Goal: Task Accomplishment & Management: Manage account settings

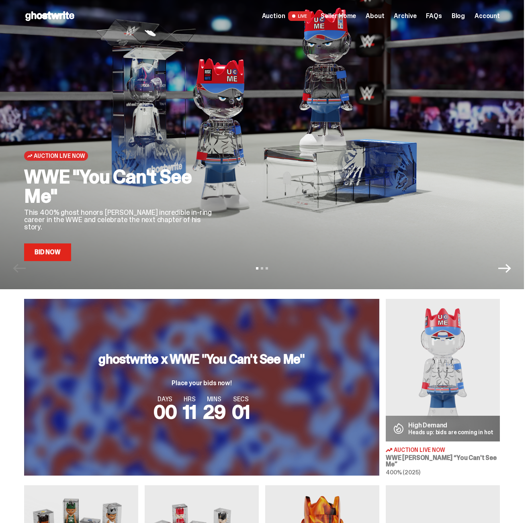
click at [350, 15] on span "Seller Home" at bounding box center [337, 16] width 35 height 6
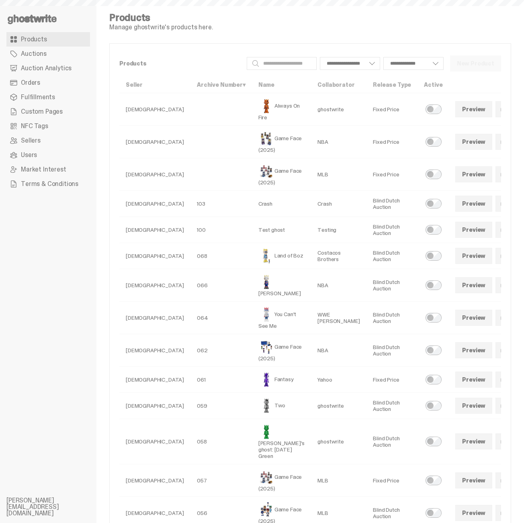
select select
click at [37, 75] on link "Auction Analytics" at bounding box center [48, 68] width 84 height 14
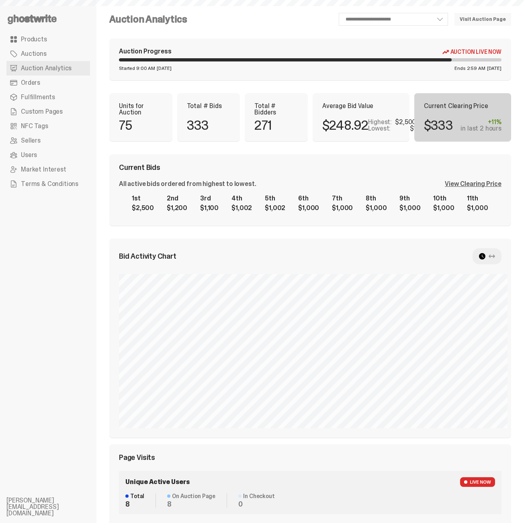
click at [36, 81] on span "Orders" at bounding box center [30, 83] width 19 height 6
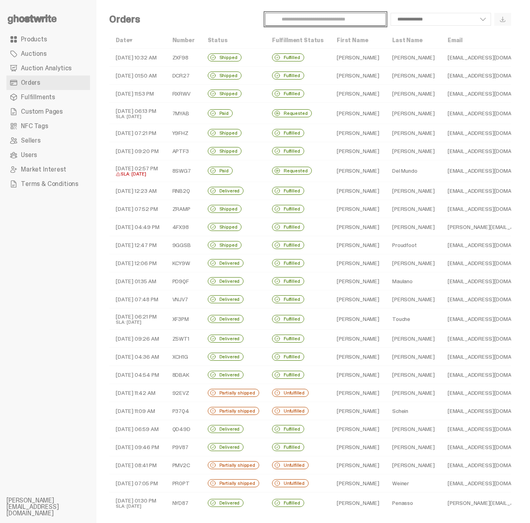
click at [360, 20] on input "Search" at bounding box center [325, 19] width 120 height 13
paste input "*****"
type input "*****"
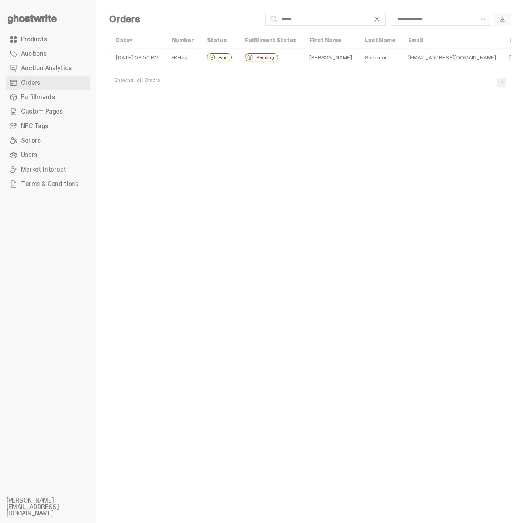
click at [322, 57] on td "[PERSON_NAME]" at bounding box center [330, 58] width 55 height 18
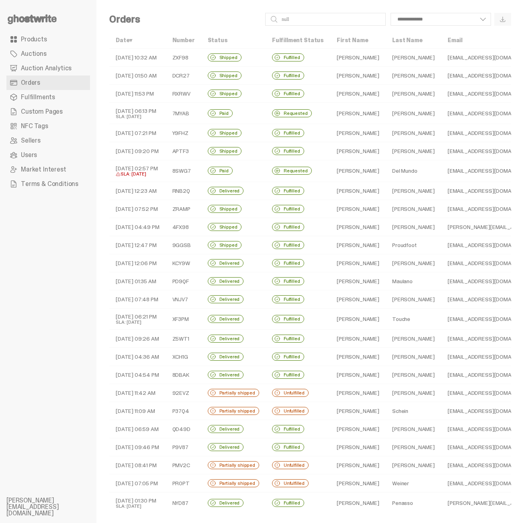
click at [400, 168] on td "Del Mundo" at bounding box center [412, 171] width 55 height 22
click at [313, 20] on input "Search" at bounding box center [325, 19] width 120 height 13
paste input "*****"
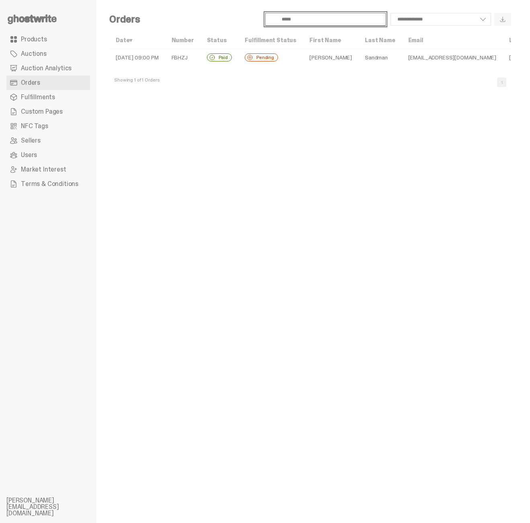
type input "*****"
click at [313, 56] on td "[PERSON_NAME]" at bounding box center [330, 58] width 55 height 18
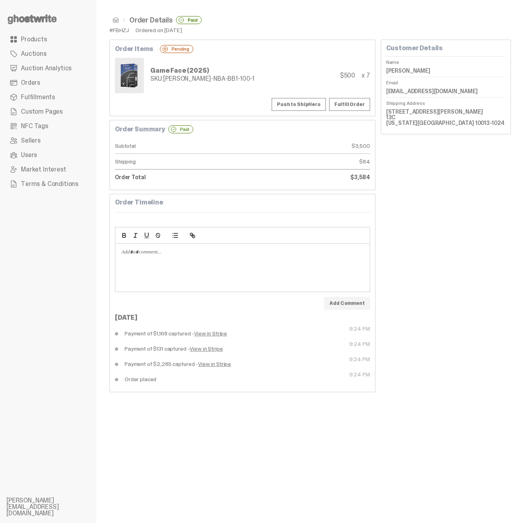
click at [439, 212] on div "Customer Details Name [PERSON_NAME] Email [EMAIL_ADDRESS][DOMAIN_NAME] Shipping…" at bounding box center [445, 215] width 130 height 353
click at [462, 290] on div "Customer Details Name [PERSON_NAME] Email [EMAIL_ADDRESS][DOMAIN_NAME] Shipping…" at bounding box center [445, 215] width 130 height 353
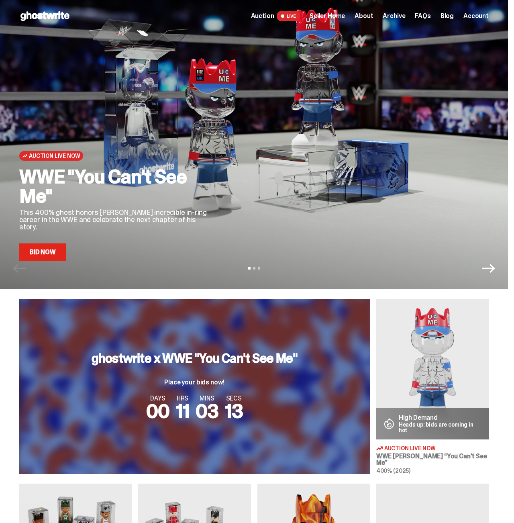
click at [63, 257] on link "Bid Now" at bounding box center [42, 252] width 47 height 18
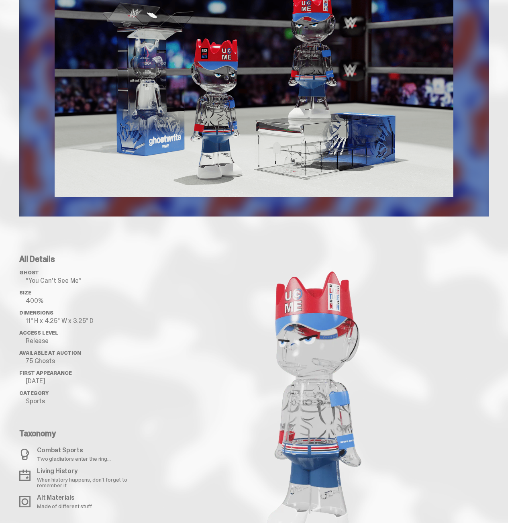
scroll to position [1264, 0]
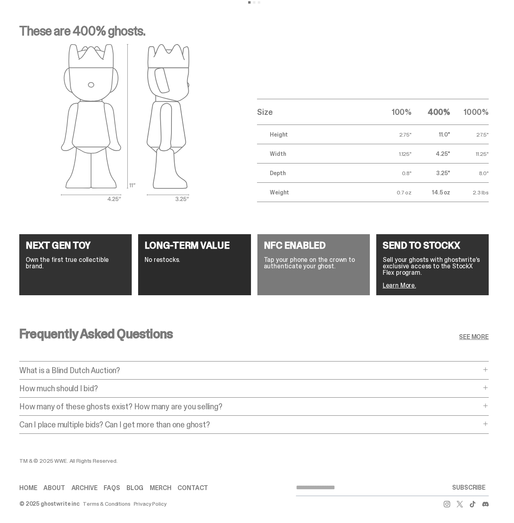
click at [89, 402] on p "How many of these ghosts exist? How many are you selling?" at bounding box center [249, 406] width 461 height 8
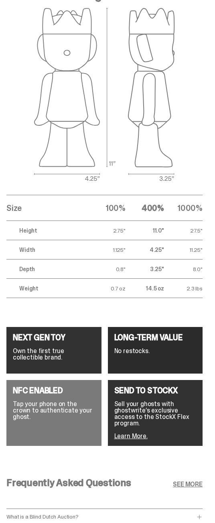
scroll to position [1784, 0]
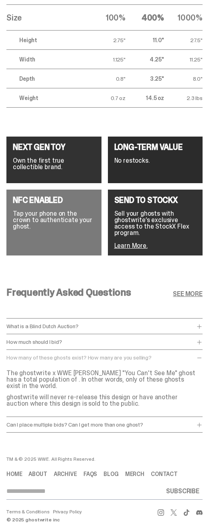
click at [52, 339] on p "How much should I bid?" at bounding box center [101, 342] width 191 height 6
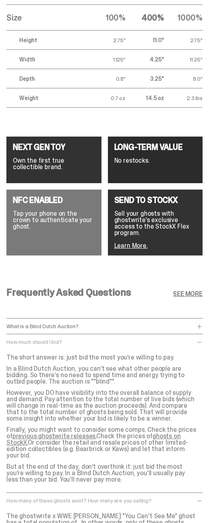
click at [52, 339] on p "How much should I bid?" at bounding box center [101, 342] width 191 height 6
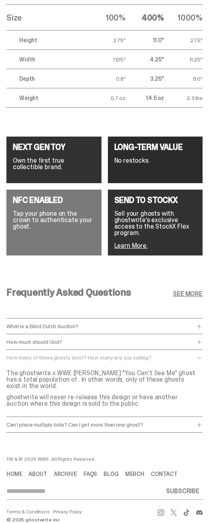
click at [52, 326] on p "What is a Blind Dutch Auction?" at bounding box center [101, 326] width 191 height 6
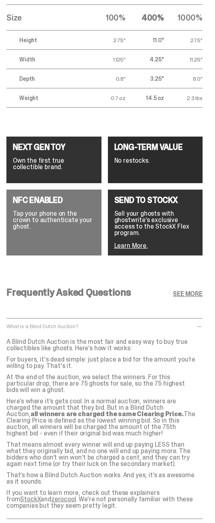
click at [52, 326] on p "What is a Blind Dutch Auction?" at bounding box center [101, 326] width 191 height 6
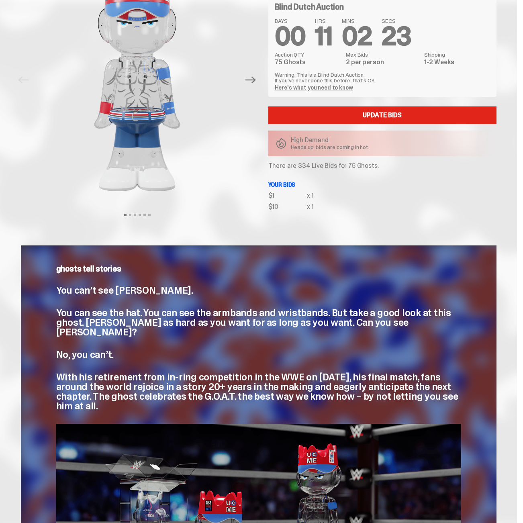
scroll to position [0, 0]
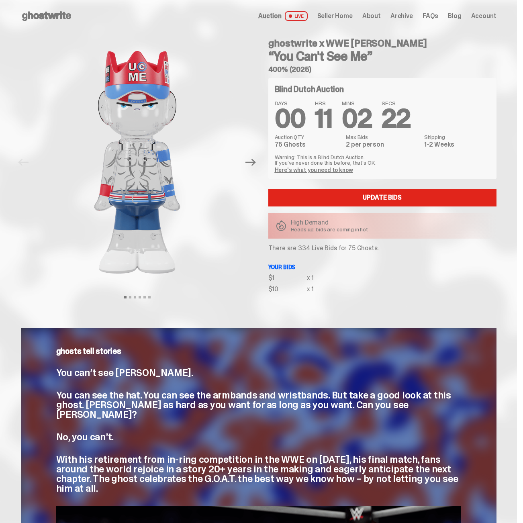
click at [339, 18] on span "Seller Home" at bounding box center [334, 16] width 35 height 6
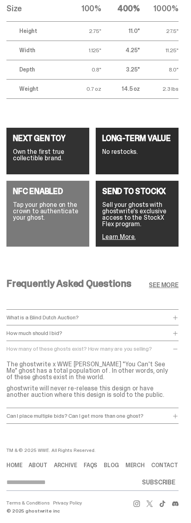
scroll to position [1742, 0]
drag, startPoint x: 7, startPoint y: 345, endPoint x: 144, endPoint y: 394, distance: 144.9
click at [144, 394] on div "How many of these ghosts exist? How many are you selling? How many of these gho…" at bounding box center [92, 377] width 172 height 62
copy div "How many of these ghosts exist? How many are you selling? The ghostwrite x WWE …"
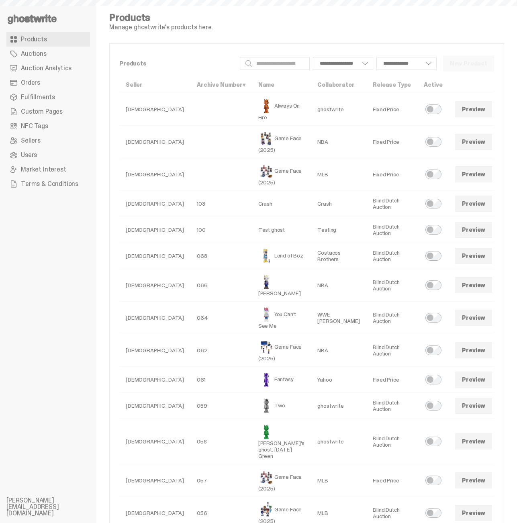
select select
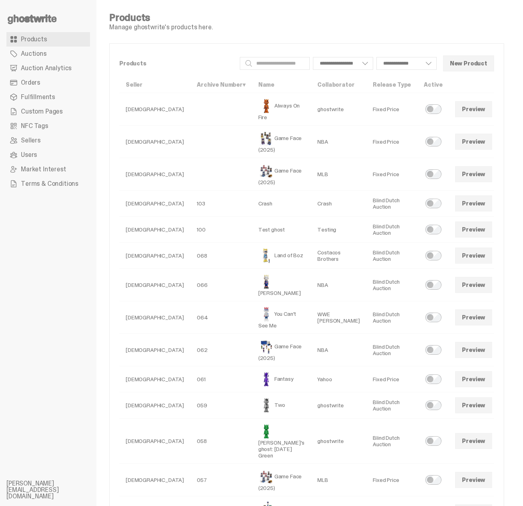
click at [495, 322] on link at bounding box center [503, 318] width 16 height 16
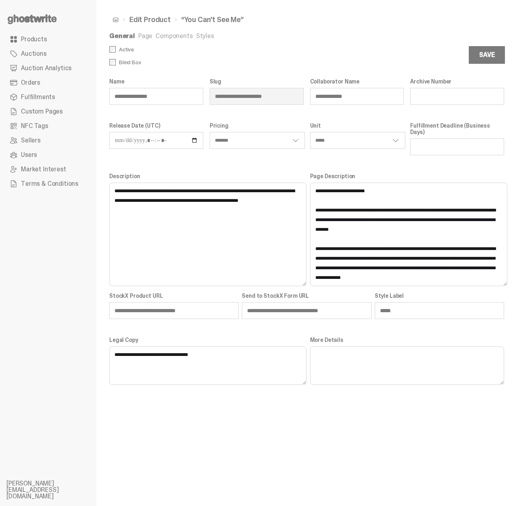
click at [196, 37] on link "Styles" at bounding box center [205, 36] width 18 height 8
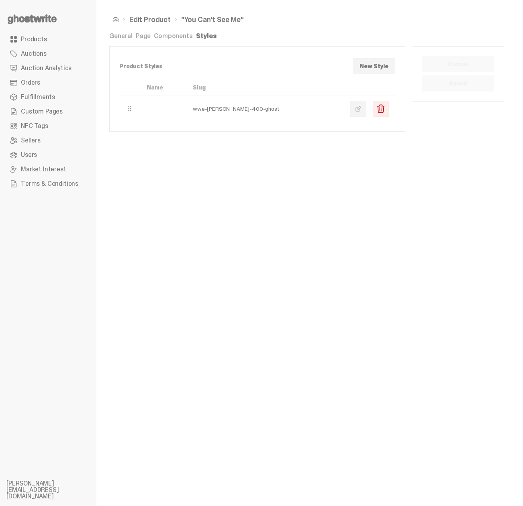
click at [361, 108] on span at bounding box center [358, 109] width 6 height 6
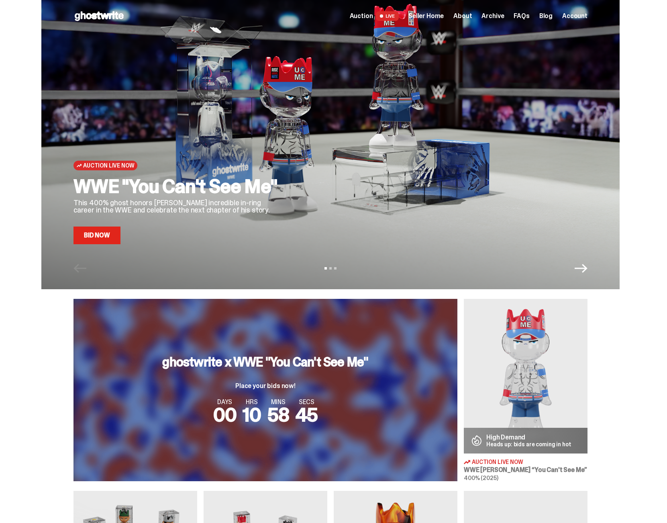
click at [424, 16] on span "Seller Home" at bounding box center [425, 16] width 35 height 6
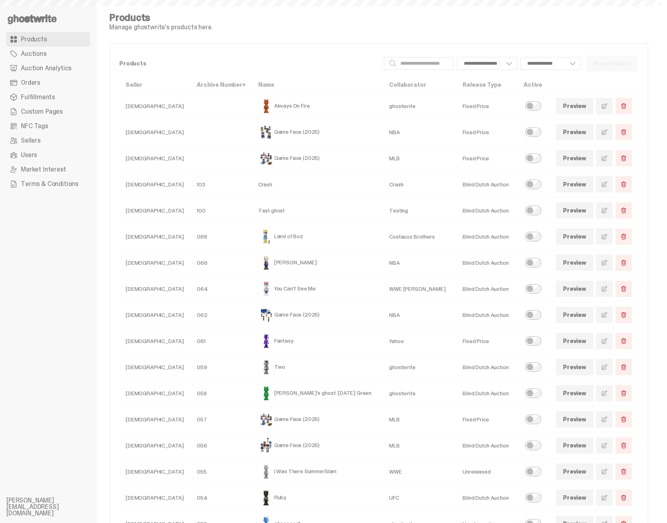
select select
click at [608, 287] on span at bounding box center [604, 288] width 6 height 6
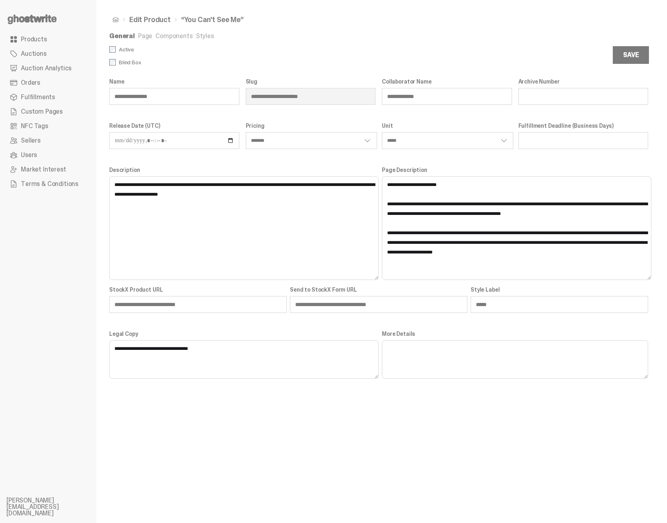
click at [202, 39] on link "Styles" at bounding box center [205, 36] width 18 height 8
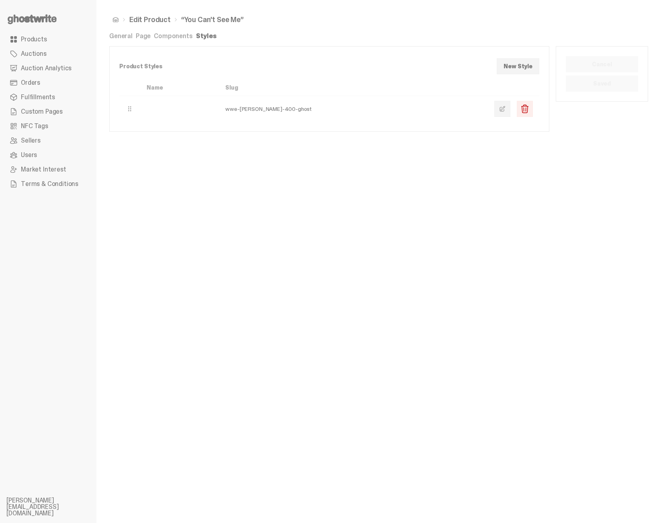
click at [510, 111] on link at bounding box center [502, 109] width 16 height 16
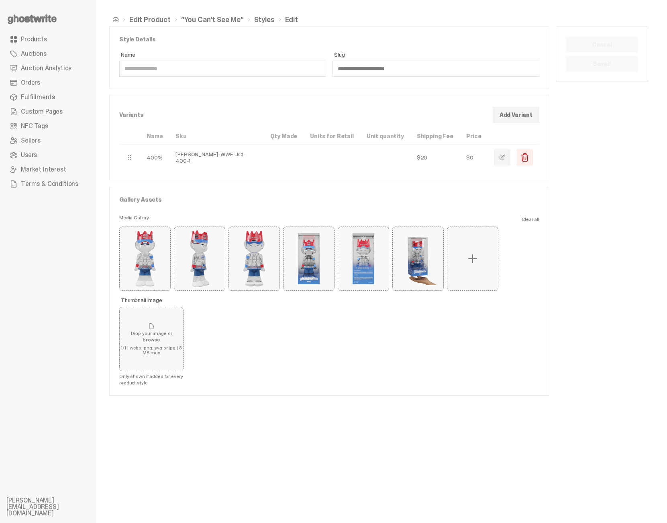
click at [507, 161] on button "button" at bounding box center [502, 157] width 16 height 16
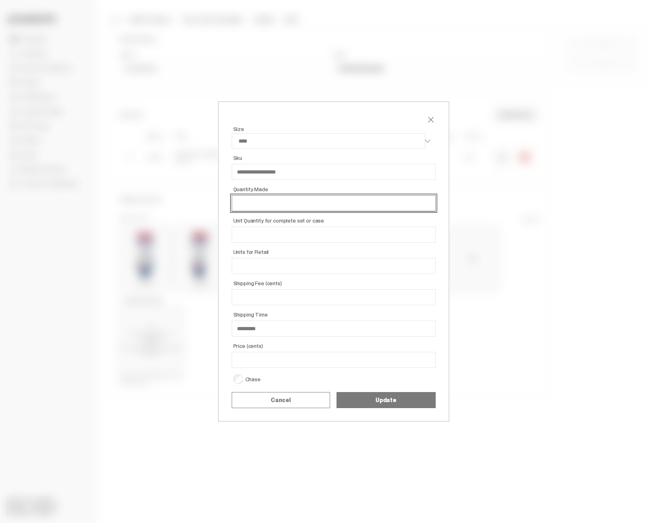
click at [268, 210] on input "Quantity Made" at bounding box center [334, 203] width 204 height 16
paste input "***"
type input "***"
select select "****"
type input "***"
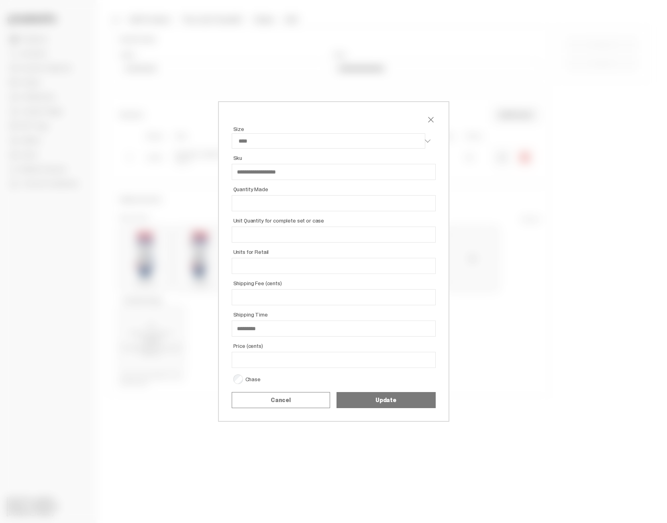
click at [377, 396] on button "Update" at bounding box center [385, 400] width 99 height 16
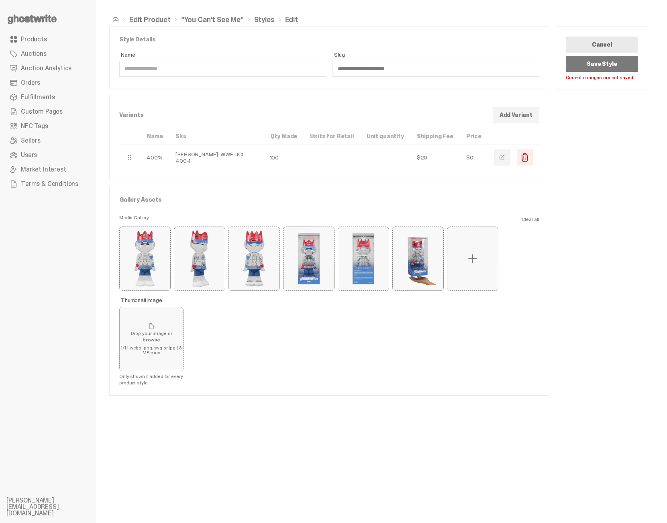
click at [596, 64] on button "Save Style" at bounding box center [602, 64] width 72 height 16
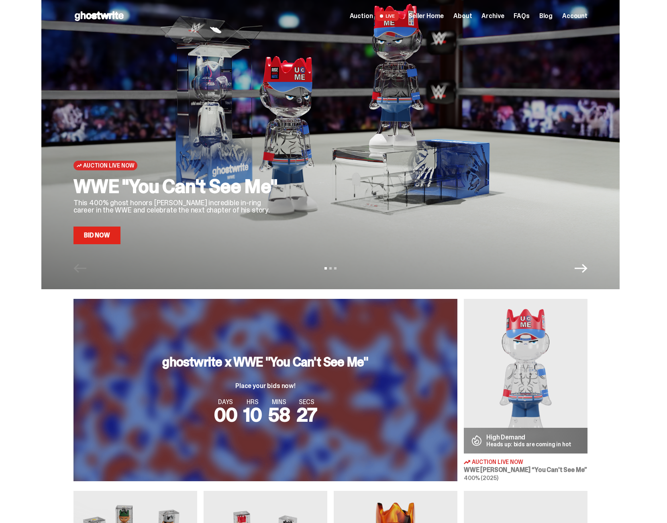
click at [81, 250] on div "Auction Live Now WWE "You Can't See Me" This 400% ghost honors John Cena's incr…" at bounding box center [330, 144] width 578 height 289
click at [94, 230] on link "Bid Now" at bounding box center [96, 235] width 47 height 18
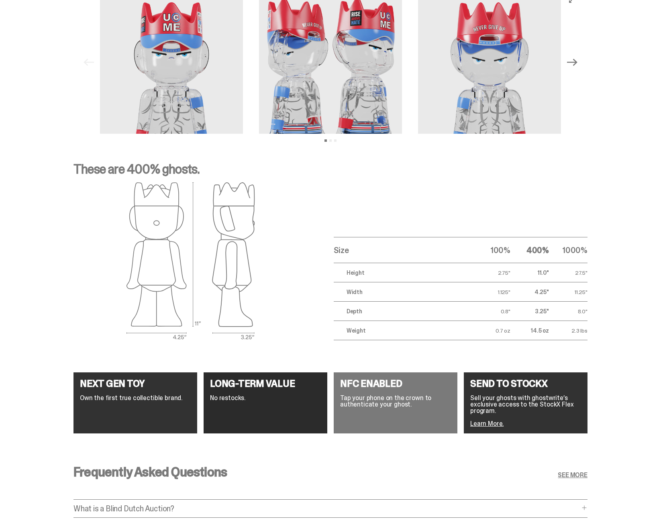
scroll to position [1313, 0]
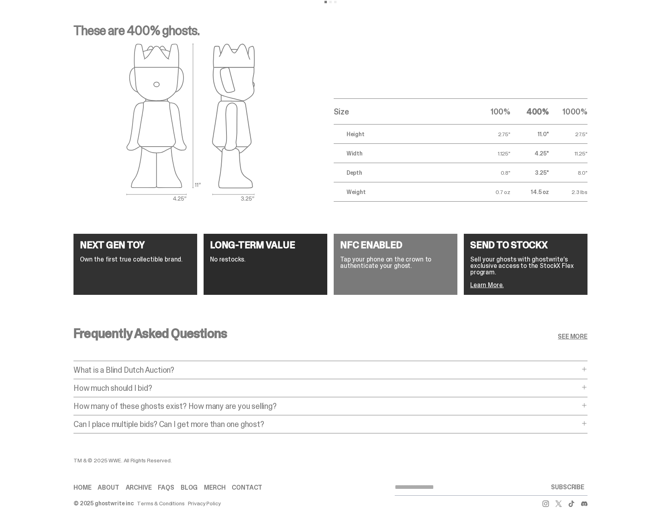
click at [169, 402] on p "How many of these ghosts exist? How many are you selling?" at bounding box center [326, 406] width 506 height 8
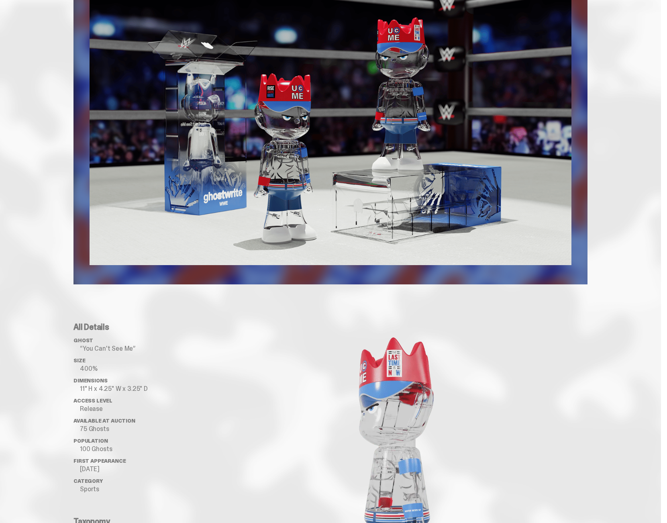
scroll to position [623, 0]
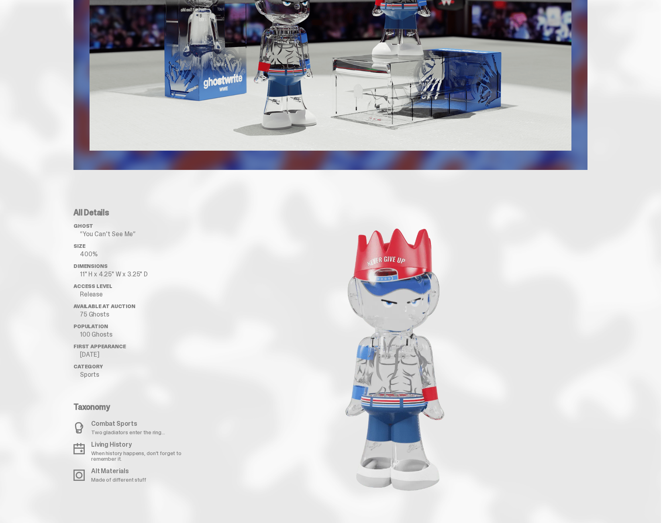
click at [268, 251] on div at bounding box center [394, 358] width 385 height 300
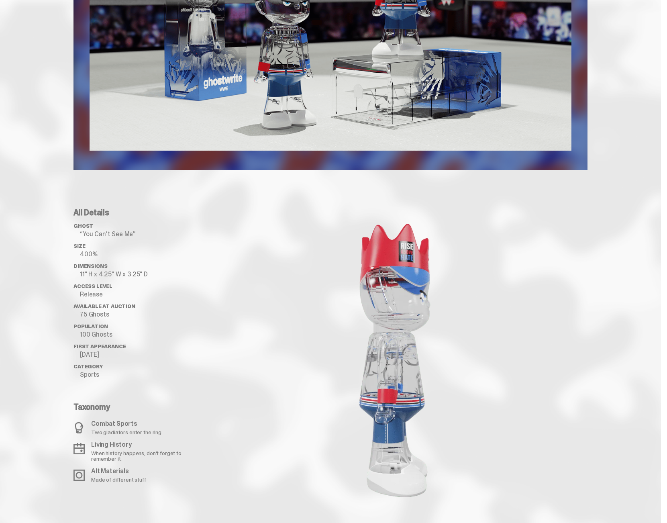
scroll to position [0, 0]
